Goal: Transaction & Acquisition: Download file/media

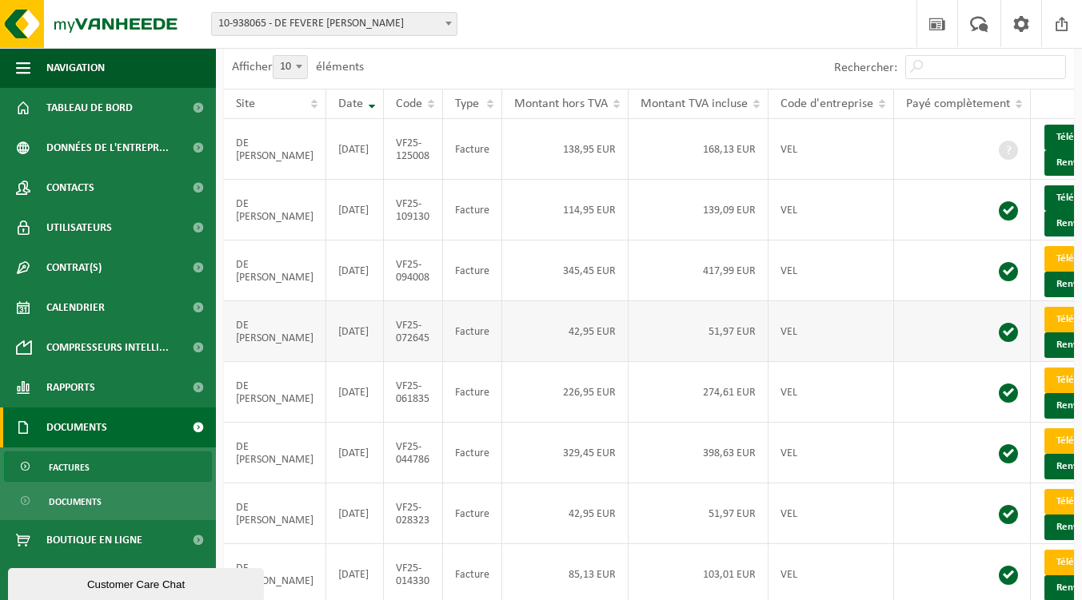
scroll to position [245, 0]
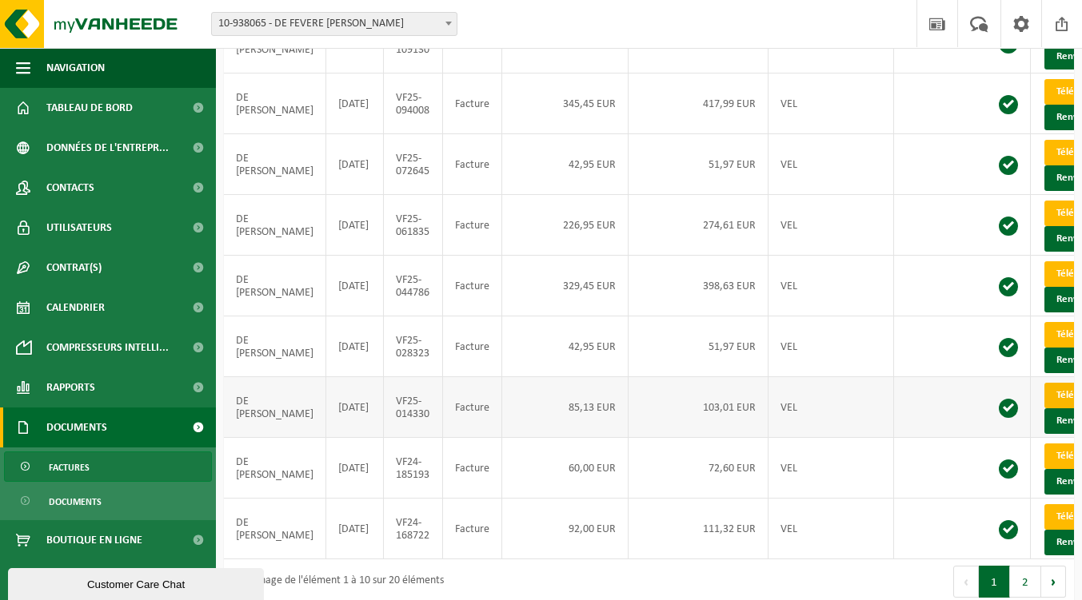
drag, startPoint x: 839, startPoint y: 501, endPoint x: 1054, endPoint y: 507, distance: 215.9
click at [1053, 438] on tr "DE [PERSON_NAME] [DATE] VF25-014330 Facture 85,13 EUR 103,01 EUR VEL Télécharge…" at bounding box center [683, 407] width 919 height 61
click at [1044, 409] on link "Télécharger" at bounding box center [1086, 396] width 85 height 26
click at [1047, 348] on link "Télécharger" at bounding box center [1086, 335] width 85 height 26
click at [1054, 287] on link "Télécharger" at bounding box center [1086, 274] width 85 height 26
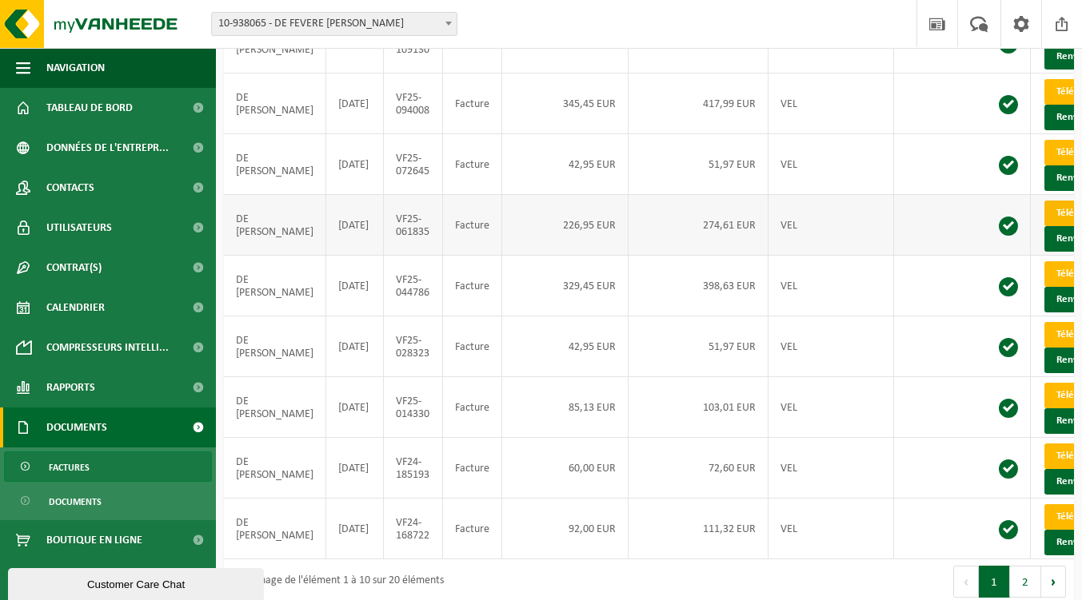
click at [1045, 226] on link "Télécharger" at bounding box center [1086, 214] width 85 height 26
click at [1053, 165] on link "Télécharger" at bounding box center [1086, 153] width 85 height 26
click at [1054, 105] on link "Télécharger" at bounding box center [1086, 92] width 85 height 26
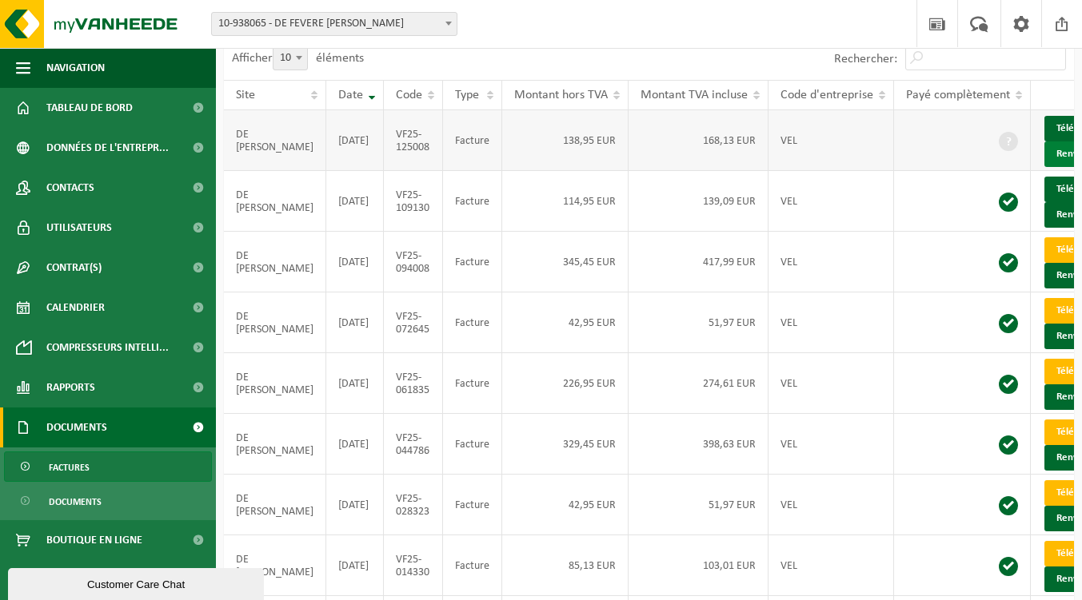
scroll to position [86, 0]
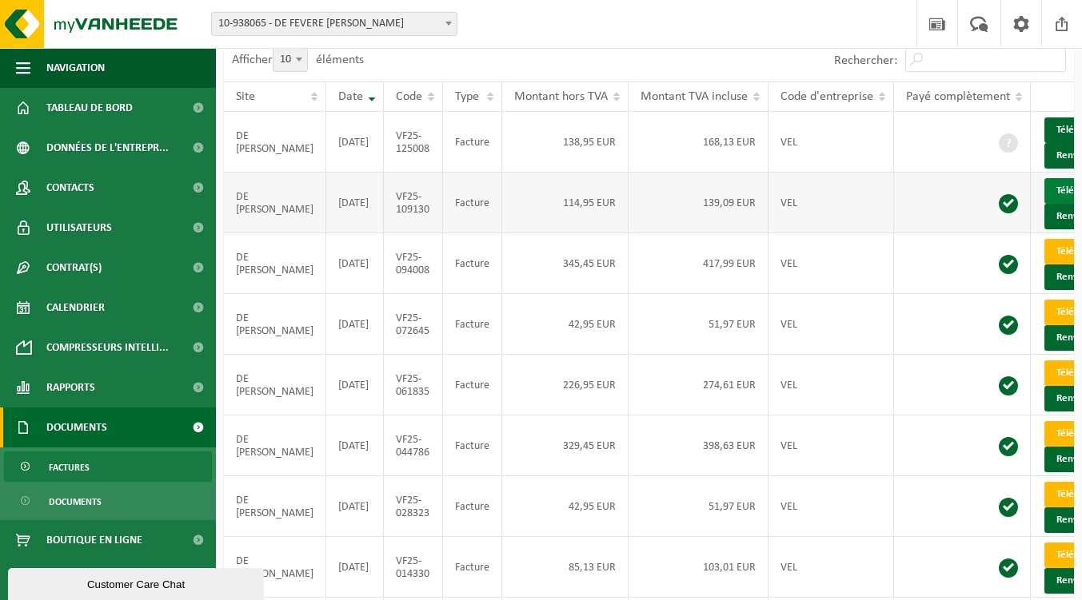
click at [1058, 202] on link "Télécharger" at bounding box center [1086, 191] width 85 height 26
click at [1050, 127] on link "Télécharger" at bounding box center [1086, 131] width 85 height 26
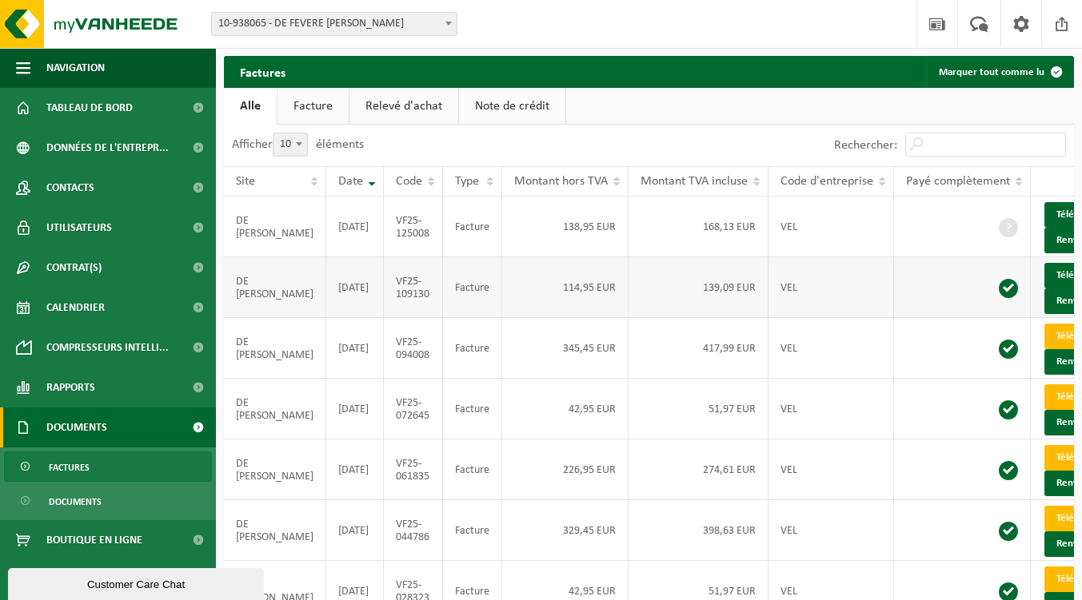
scroll to position [0, 0]
